Goal: Task Accomplishment & Management: Manage account settings

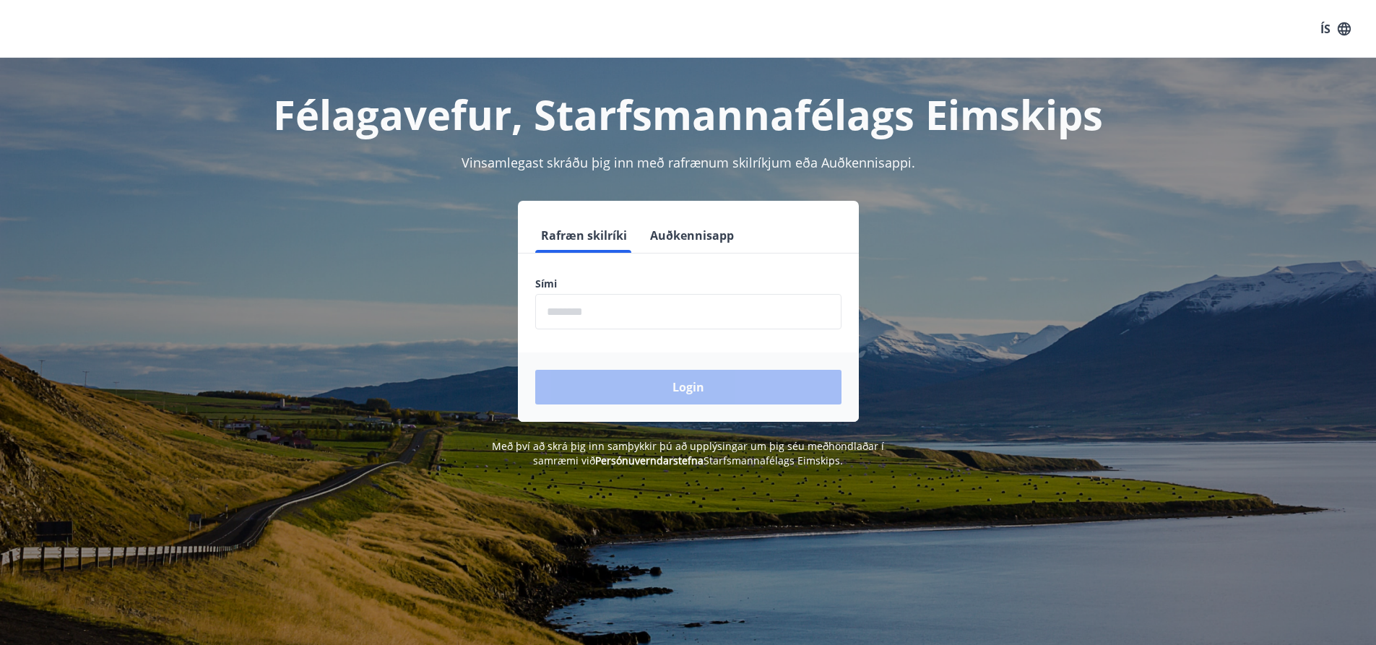
click at [581, 309] on input "phone" at bounding box center [688, 311] width 306 height 35
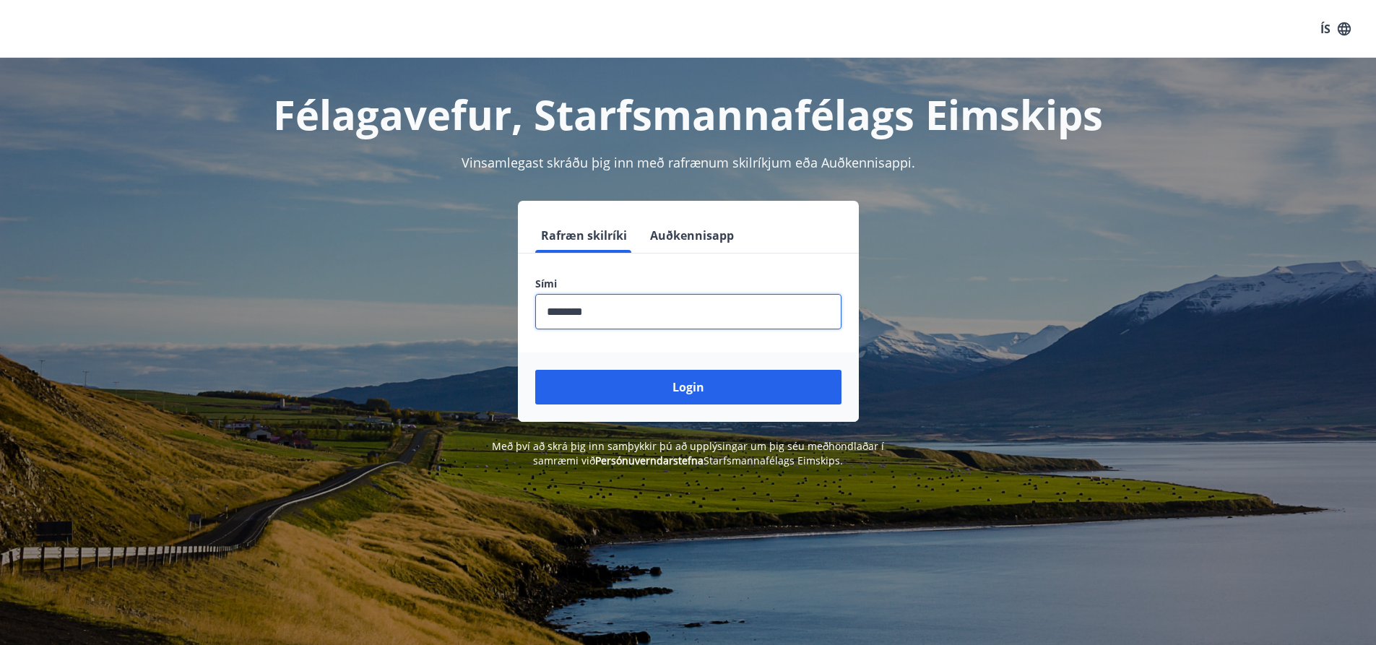
type input "********"
click at [535, 370] on button "Login" at bounding box center [688, 387] width 306 height 35
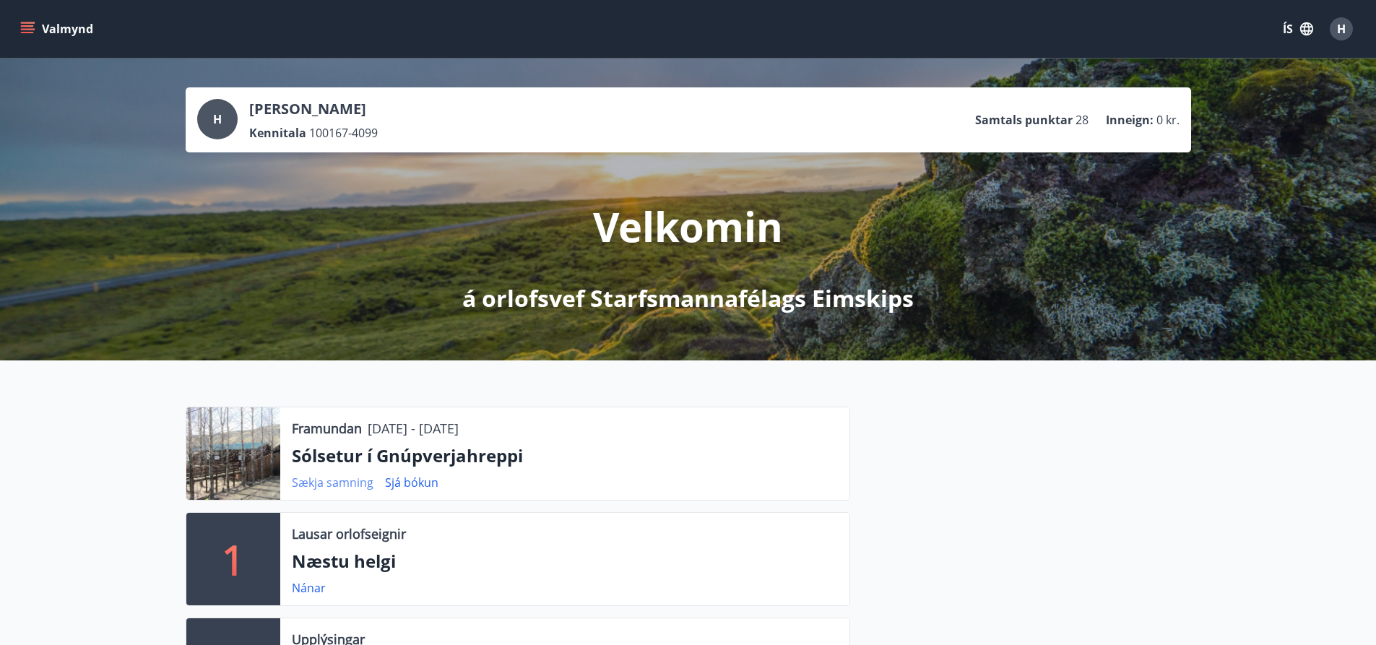
click at [337, 477] on link "Sækja samning" at bounding box center [333, 482] width 82 height 16
click at [408, 482] on link "Sjá bókun" at bounding box center [411, 482] width 53 height 16
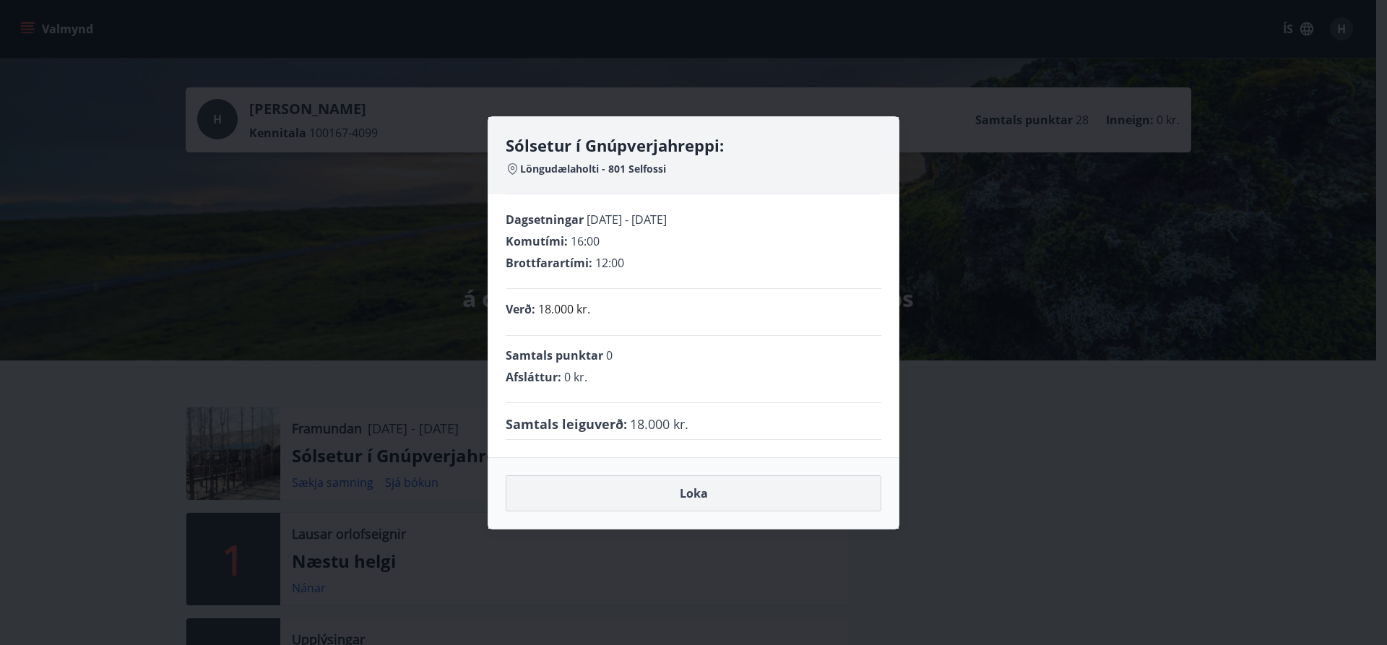
click at [699, 490] on button "Loka" at bounding box center [693, 493] width 376 height 36
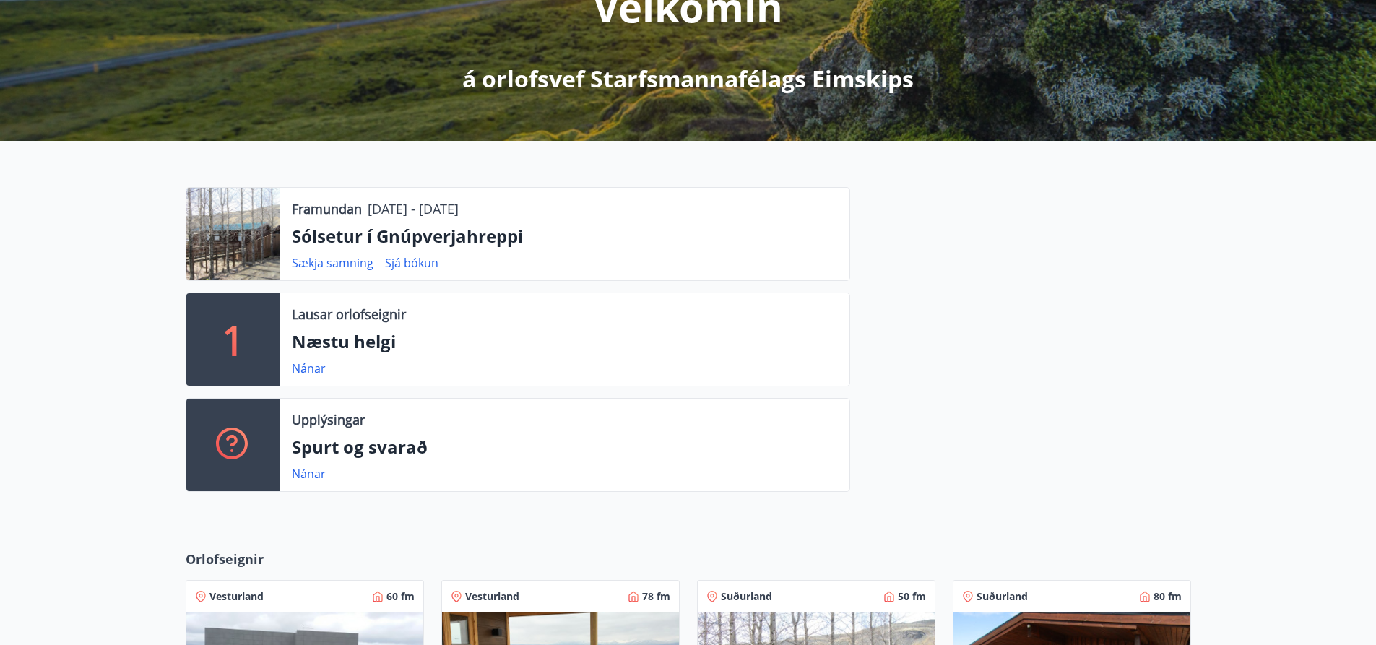
scroll to position [217, 0]
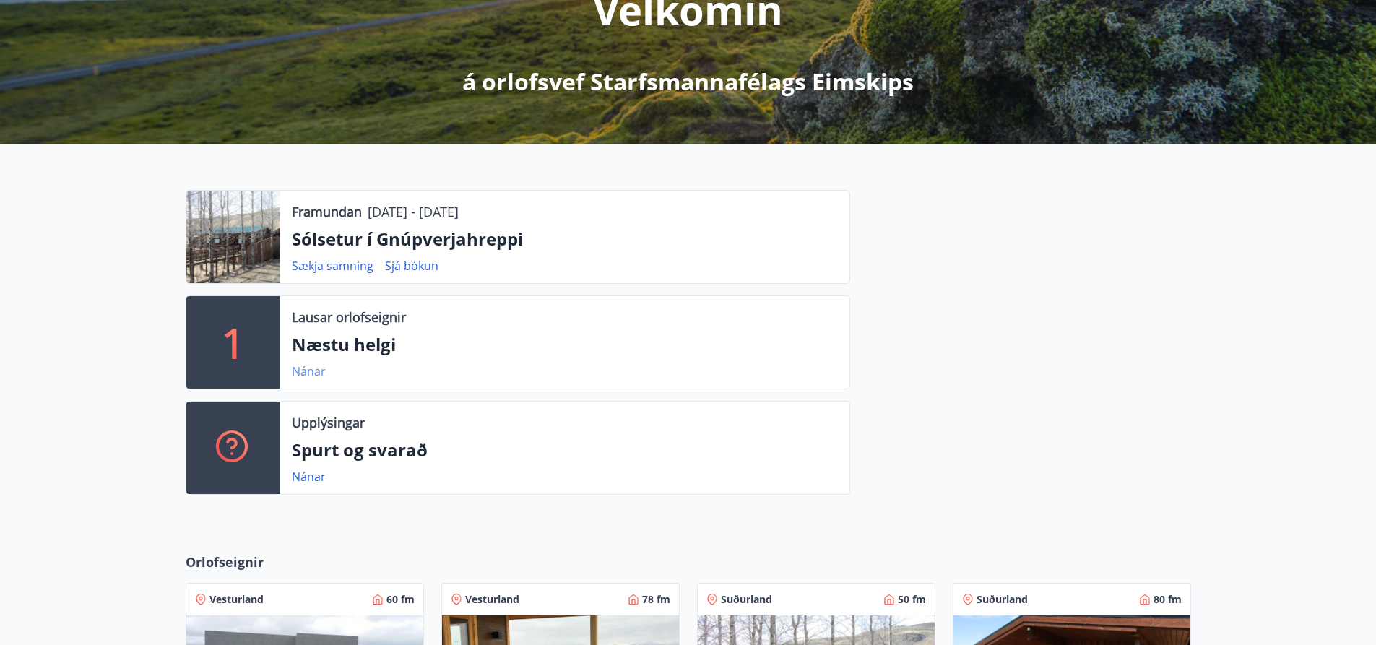
click at [314, 370] on link "Nánar" at bounding box center [309, 371] width 34 height 16
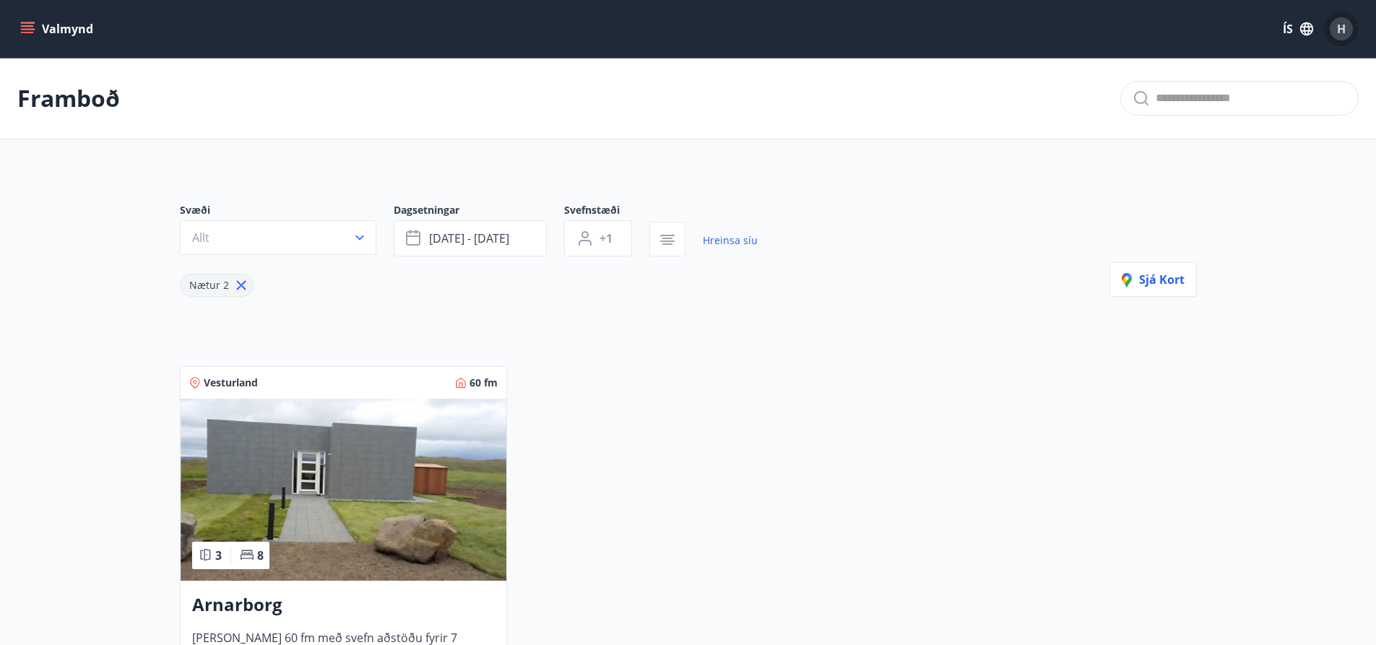
click at [1344, 28] on span "H" at bounding box center [1341, 29] width 9 height 16
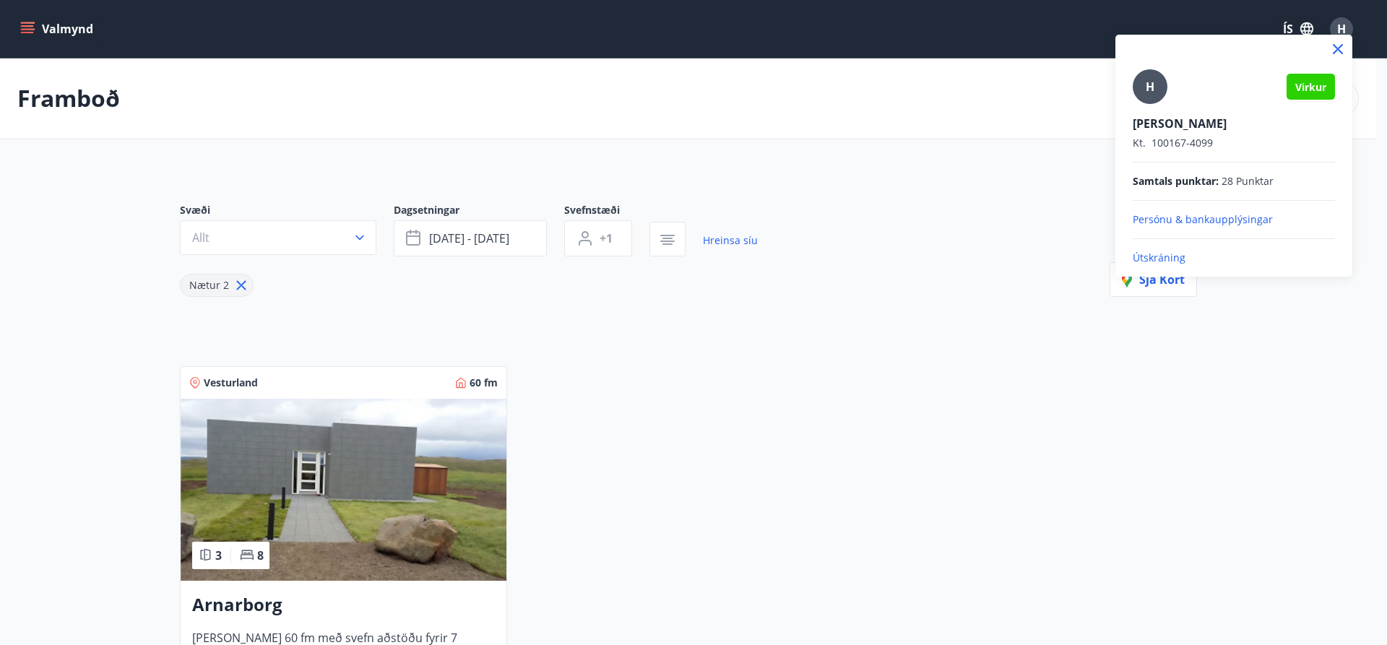
click at [1166, 255] on p "Útskráning" at bounding box center [1233, 258] width 202 height 14
